Goal: Communication & Community: Answer question/provide support

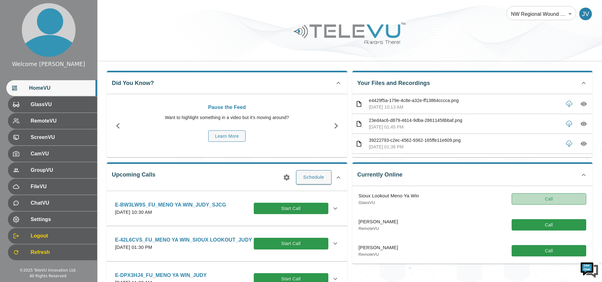
click at [540, 197] on button "Call" at bounding box center [549, 199] width 75 height 12
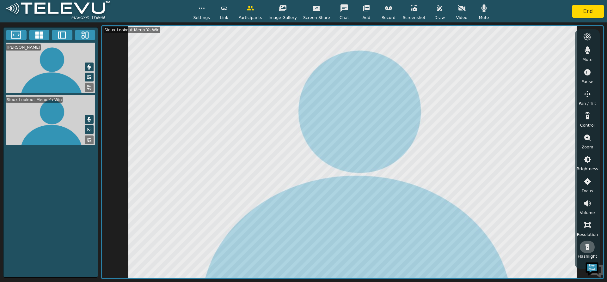
click at [586, 248] on icon "button" at bounding box center [587, 247] width 4 height 6
click at [411, 11] on icon "button" at bounding box center [414, 8] width 6 height 6
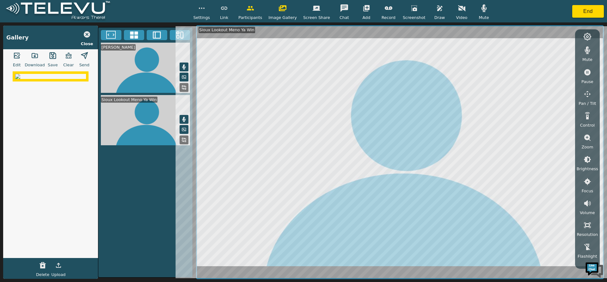
click at [33, 55] on icon "button" at bounding box center [35, 56] width 8 height 8
click at [587, 138] on icon "button" at bounding box center [587, 138] width 8 height 8
click at [588, 160] on icon "button" at bounding box center [587, 160] width 8 height 8
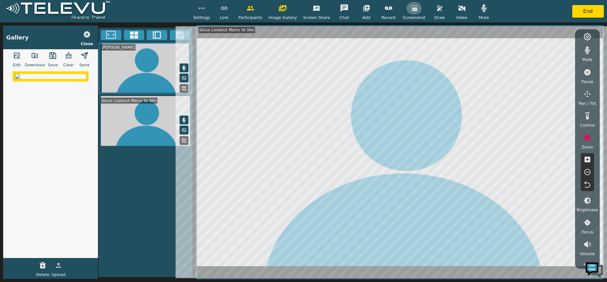
click at [410, 12] on icon "button" at bounding box center [414, 8] width 8 height 8
click at [410, 10] on icon "button" at bounding box center [414, 8] width 8 height 8
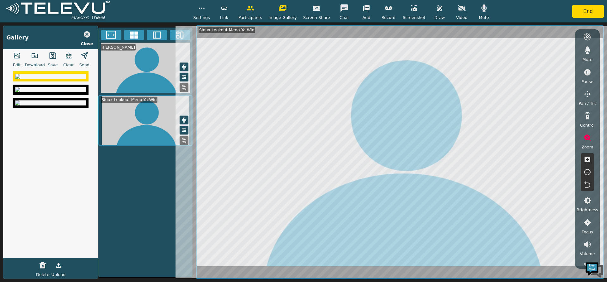
click at [35, 56] on icon "button" at bounding box center [35, 55] width 6 height 4
click at [588, 170] on icon "button" at bounding box center [587, 172] width 6 height 6
click at [586, 174] on icon "button" at bounding box center [587, 172] width 8 height 8
click at [33, 55] on icon "button" at bounding box center [35, 56] width 8 height 8
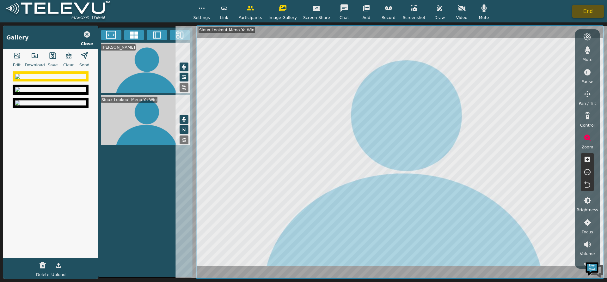
click at [590, 14] on button "End" at bounding box center [588, 11] width 32 height 13
